Goal: Navigation & Orientation: Find specific page/section

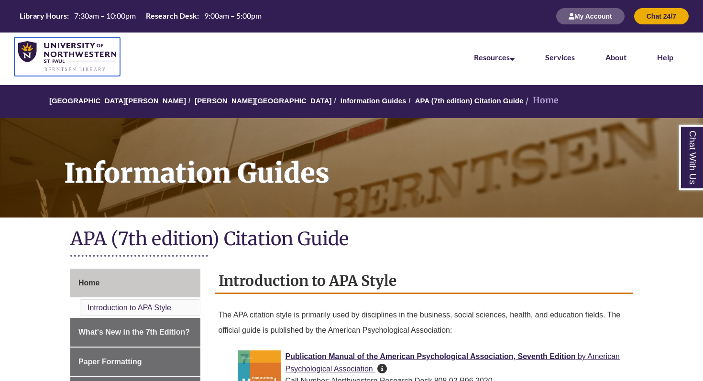
click at [101, 55] on img at bounding box center [67, 56] width 98 height 31
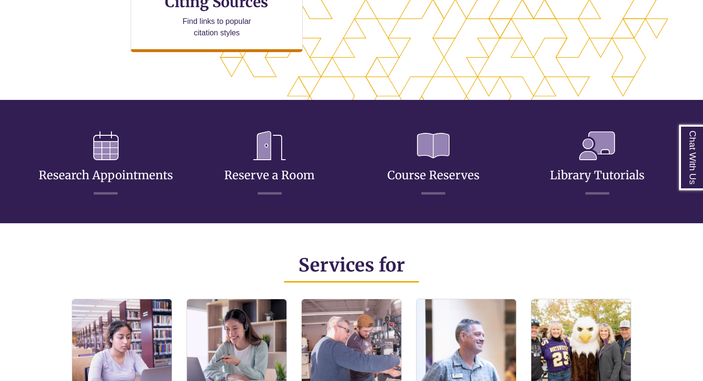
scroll to position [495, 0]
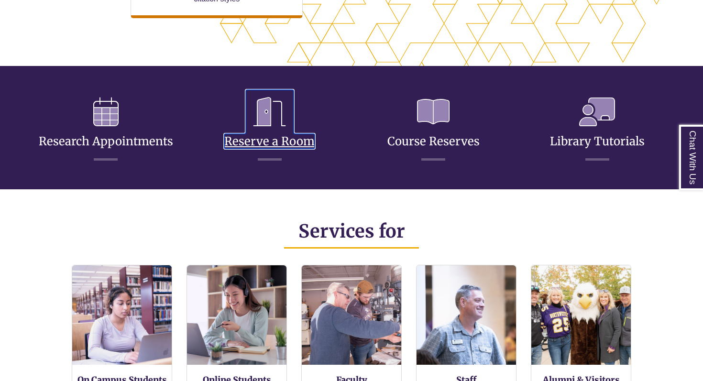
click at [269, 135] on link "Reserve a Room" at bounding box center [269, 130] width 90 height 38
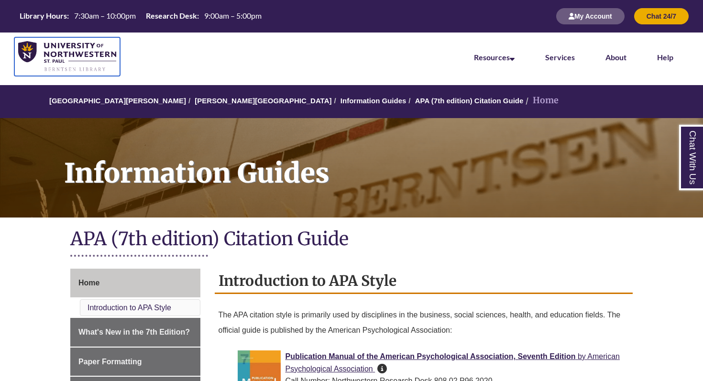
click at [96, 53] on img at bounding box center [67, 56] width 98 height 31
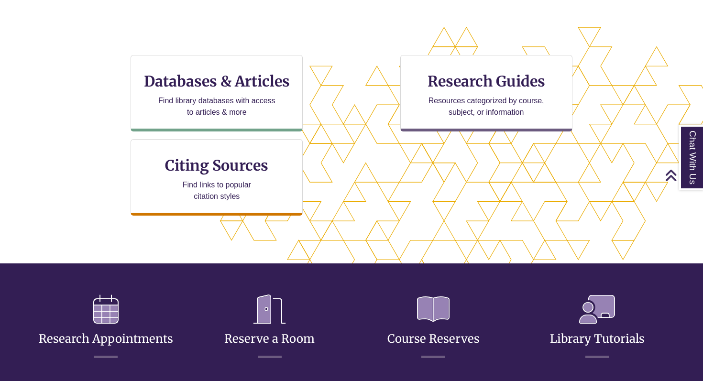
scroll to position [306, 0]
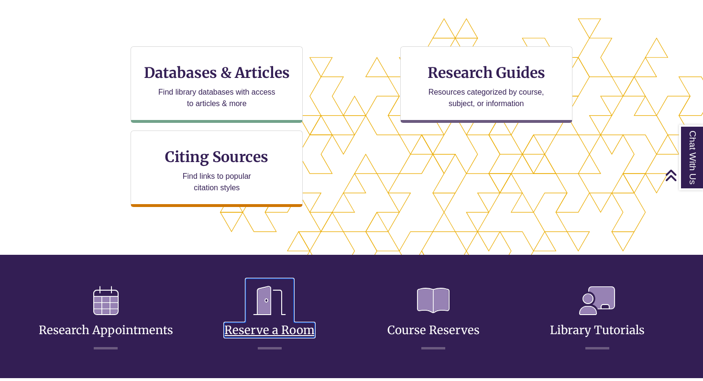
click at [271, 303] on icon at bounding box center [270, 301] width 48 height 44
